Goal: Task Accomplishment & Management: Manage account settings

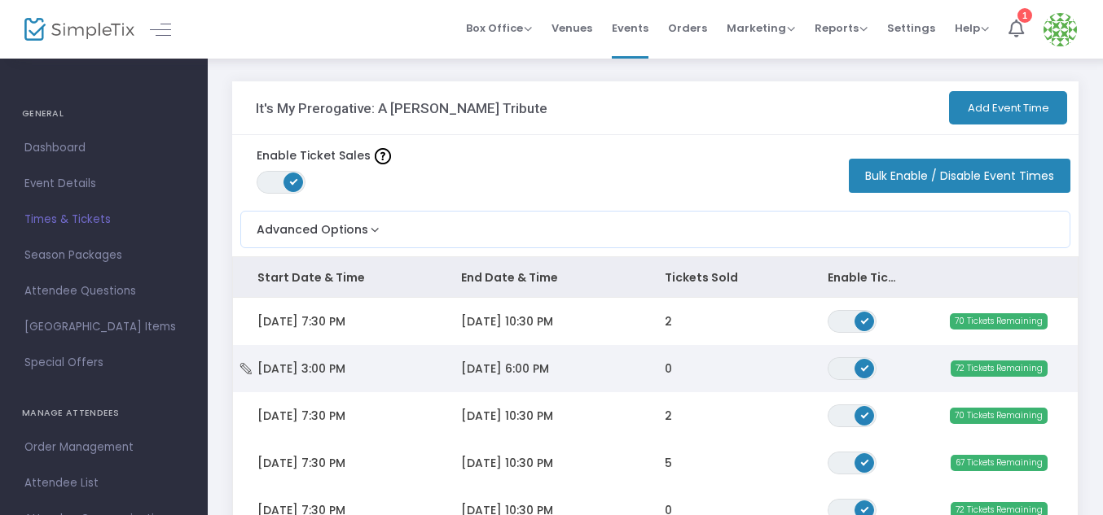
click at [252, 370] on icon "Data table" at bounding box center [246, 368] width 16 height 11
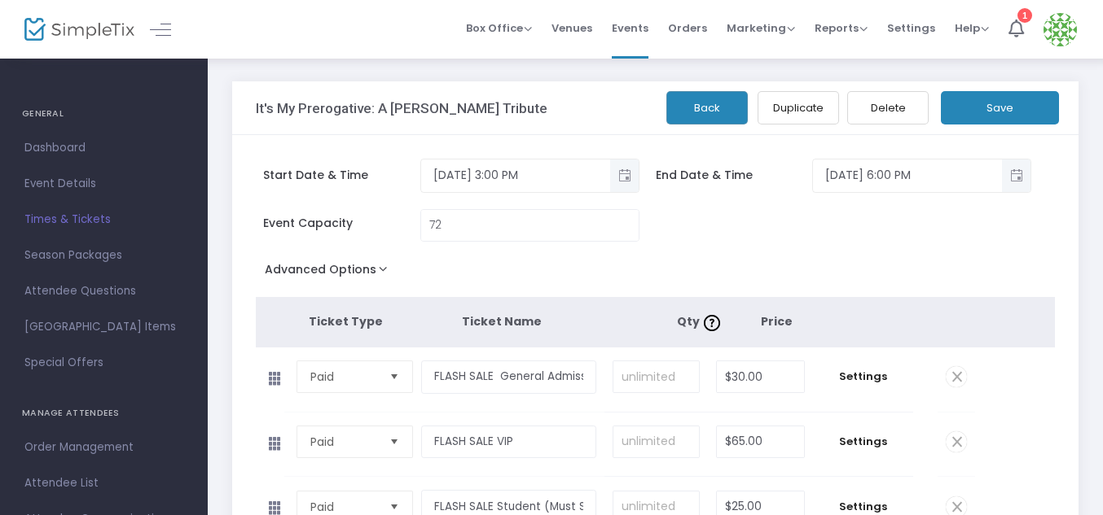
click at [884, 118] on button "Delete" at bounding box center [887, 107] width 81 height 33
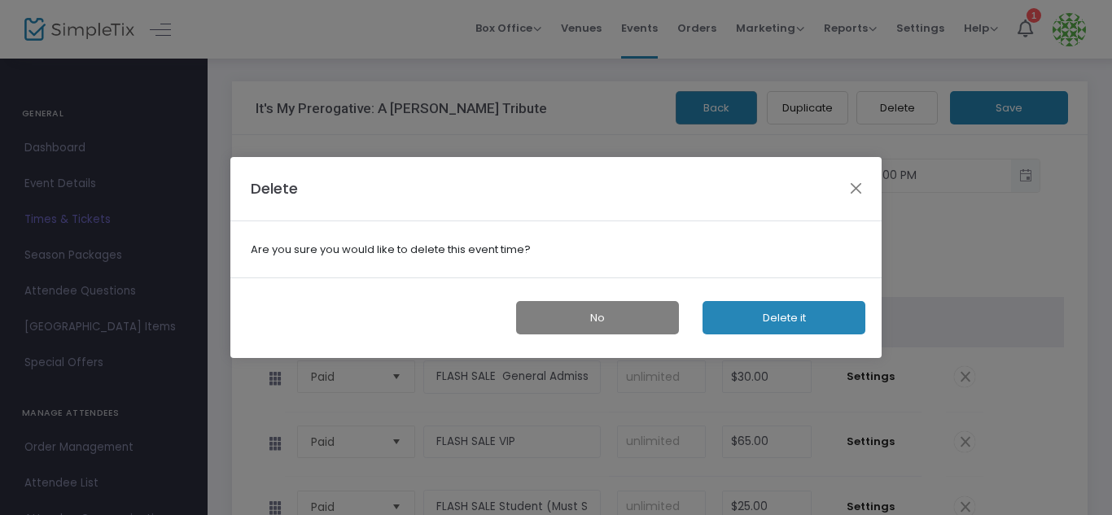
click at [751, 314] on button "Delete it" at bounding box center [784, 317] width 163 height 33
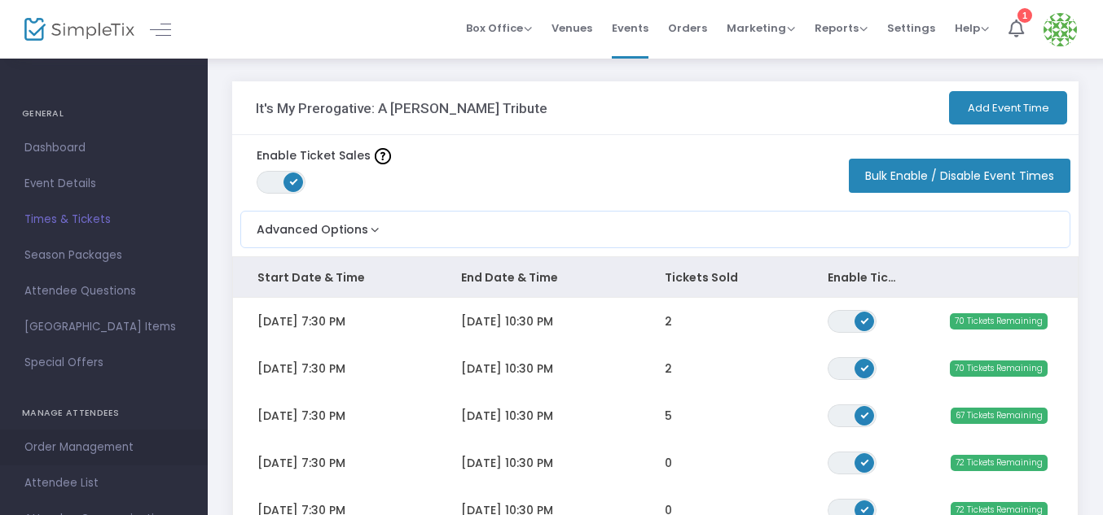
click at [87, 450] on span "Order Management" at bounding box center [103, 447] width 159 height 21
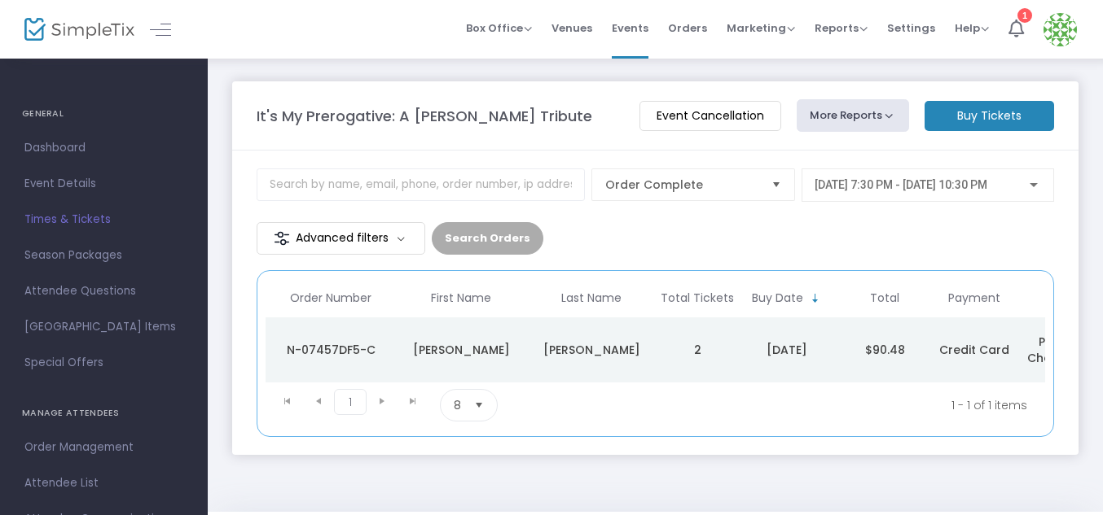
click at [891, 120] on button "More Reports" at bounding box center [852, 115] width 112 height 33
click at [848, 248] on li "Refund Report" at bounding box center [882, 251] width 171 height 32
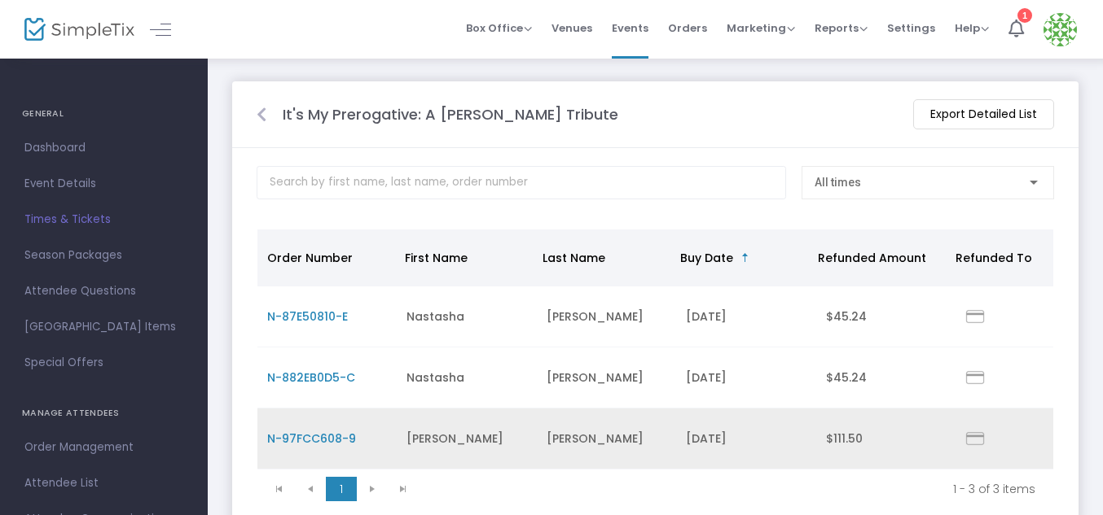
click at [325, 440] on span "N-97FCC608-9" at bounding box center [311, 439] width 89 height 16
